Goal: Use online tool/utility: Utilize a website feature to perform a specific function

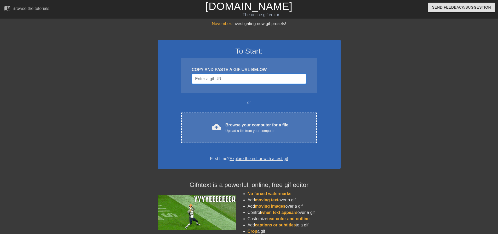
click at [242, 77] on input "Username" at bounding box center [249, 79] width 115 height 10
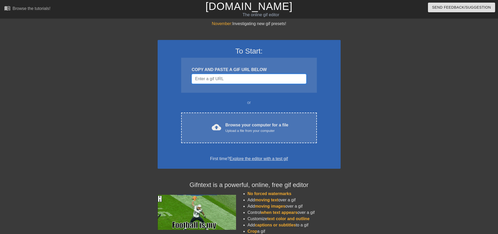
click at [235, 81] on input "Username" at bounding box center [249, 79] width 115 height 10
drag, startPoint x: 218, startPoint y: 71, endPoint x: 219, endPoint y: 78, distance: 6.6
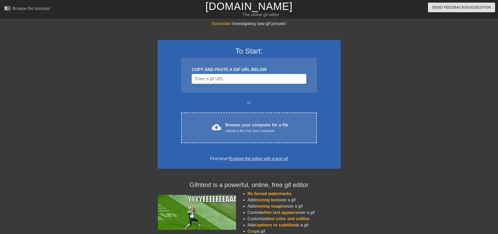
click at [218, 73] on div "COPY AND PASTE A GIF URL BELOW" at bounding box center [248, 75] width 135 height 35
click at [219, 80] on input "Username" at bounding box center [249, 79] width 115 height 10
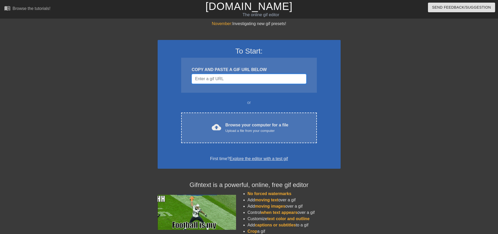
paste input "[URL][DOMAIN_NAME]"
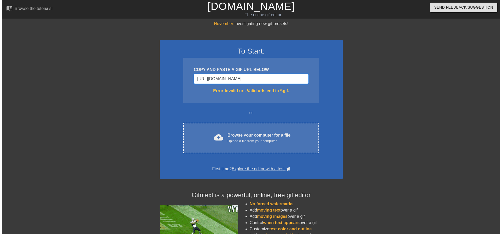
scroll to position [0, 17]
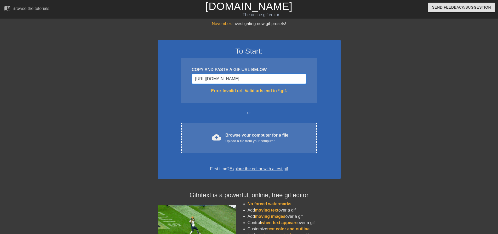
type input "[URL][DOMAIN_NAME][DOMAIN_NAME]"
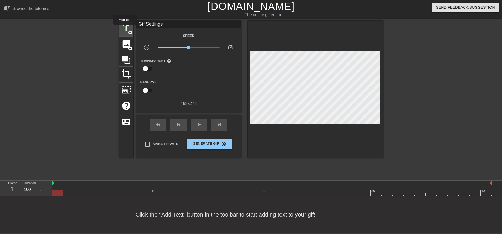
click at [126, 29] on span "title" at bounding box center [126, 28] width 10 height 10
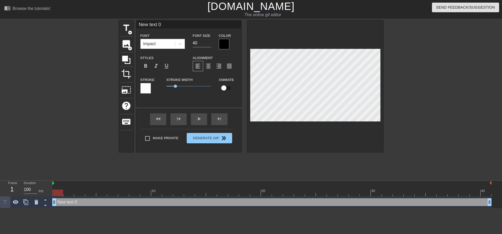
scroll to position [1, 1]
type input "text 0"
type textarea "text 0"
type input "text 0"
type textarea "text 0"
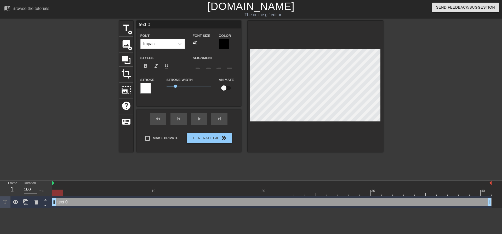
type input "ext 0"
type textarea "ext 0"
type input "xt 0"
type textarea "xt 0"
type input "t 0"
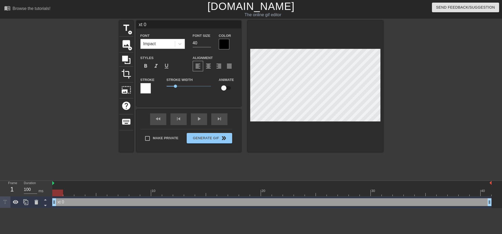
type textarea "t 0"
type input "0"
type textarea "0"
type input "0"
type textarea "0"
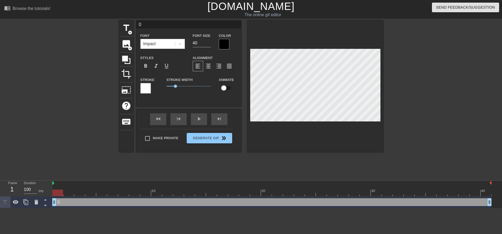
scroll to position [1, 1]
type input "M"
type textarea "M"
type input "Me"
type textarea "Me"
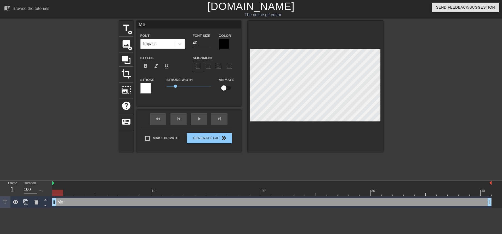
type input "Me"
type textarea "Me"
type input "Me i"
type textarea "Me i"
type input "Me in"
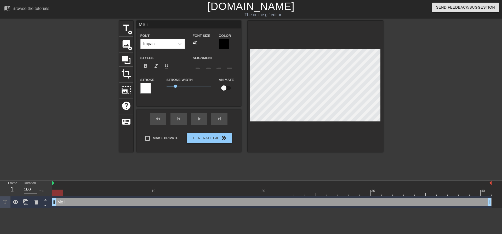
type textarea "Me in"
type input "Me in"
type textarea "Me in"
type input "Me in t"
type textarea "Me in t"
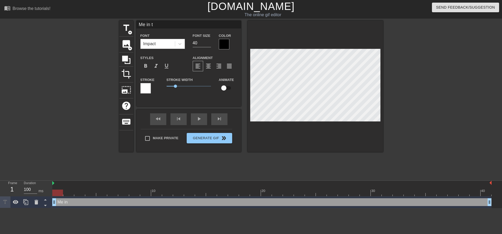
type input "Me in th"
type textarea "Me in th"
type input "Me in the"
type textarea "Me in the"
type input "Me in the"
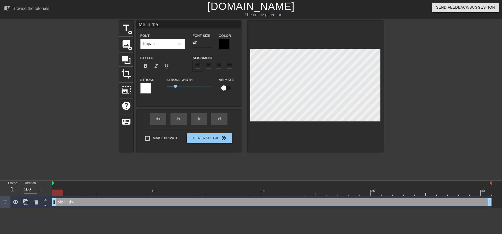
type textarea "Me in the"
type input "Me in the o"
type textarea "Me in the o"
type input "Me in the of"
type textarea "Me in the of"
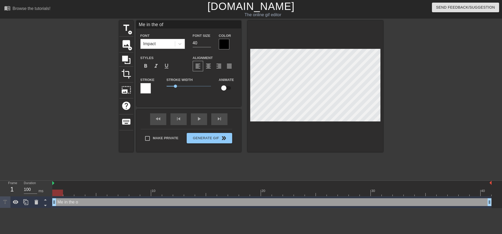
type input "Me in the off"
type textarea "Me in the off"
type input "Me in the offi"
type textarea "Me in the offi"
type input "Me in the offic"
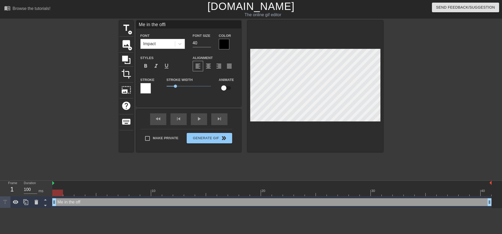
type textarea "Me in the offic"
type input "Me in the office"
type textarea "Me in the office"
type input "Me in the office"
type textarea "Me in the office"
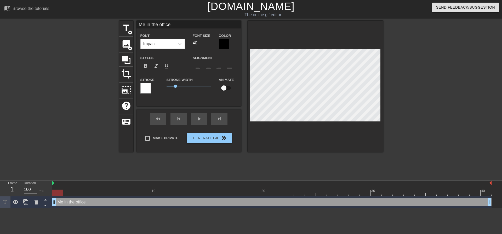
type input "Me in the office t"
type textarea "Me in the office t"
type input "Me in the office to"
type textarea "Me in the office to"
type input "Me in the office [PERSON_NAME]"
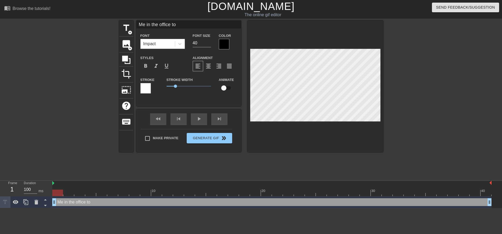
type textarea "Me in the office [PERSON_NAME]"
type input "Me in the office toda"
type textarea "Me in the office toda"
type input "Me in the office [DATE]"
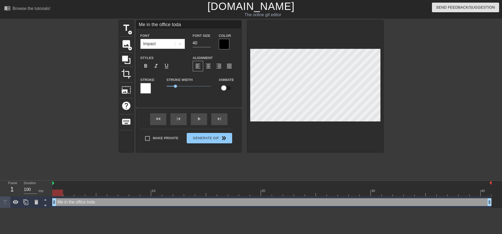
type textarea "Me in the office [DATE]"
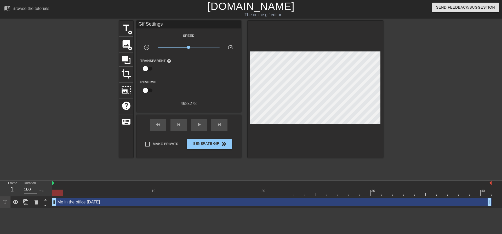
click at [76, 153] on div at bounding box center [74, 99] width 78 height 157
click at [202, 124] on span "play_arrow" at bounding box center [199, 125] width 6 height 6
click at [155, 142] on span "Make Private" at bounding box center [166, 144] width 26 height 5
click at [153, 142] on input "Make Private" at bounding box center [147, 144] width 11 height 11
checkbox input "true"
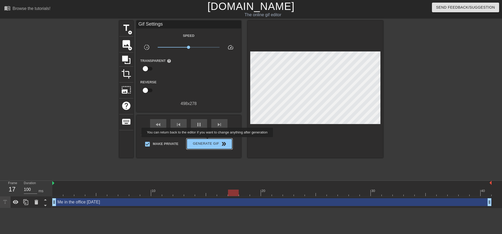
drag, startPoint x: 213, startPoint y: 140, endPoint x: 222, endPoint y: 154, distance: 16.3
click at [214, 141] on span "Generate Gif double_arrow" at bounding box center [209, 144] width 41 height 6
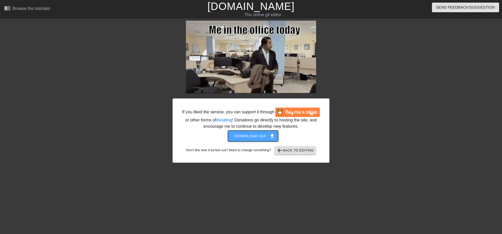
click at [262, 137] on span "Download gif get_app" at bounding box center [253, 136] width 38 height 7
